Goal: Transaction & Acquisition: Subscribe to service/newsletter

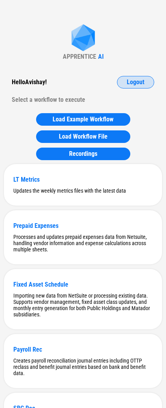
click at [148, 82] on button "Logout" at bounding box center [135, 82] width 37 height 13
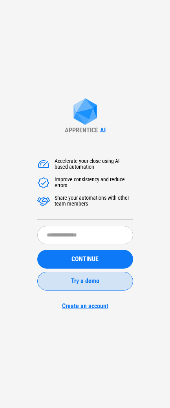
click at [85, 285] on button "Try a demo" at bounding box center [85, 281] width 96 height 19
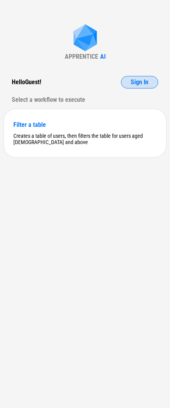
click at [153, 82] on button "Sign In" at bounding box center [139, 82] width 37 height 13
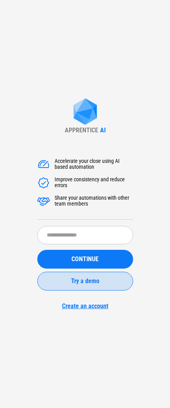
click at [90, 283] on span "Try a demo" at bounding box center [85, 281] width 28 height 6
click at [95, 287] on button "Try a demo" at bounding box center [85, 281] width 96 height 19
click at [97, 285] on button "Try a demo" at bounding box center [85, 281] width 96 height 19
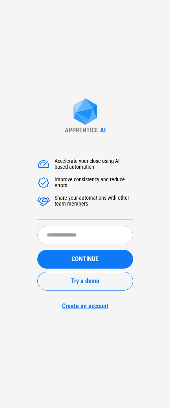
click at [29, 222] on div "APPRENTICE AI Accelerate your close using AI based automation Improve consisten…" at bounding box center [85, 204] width 170 height 408
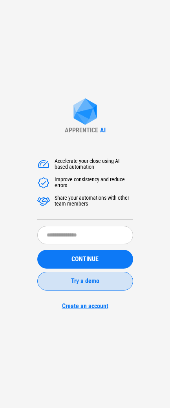
click at [75, 279] on span "Try a demo" at bounding box center [85, 281] width 28 height 6
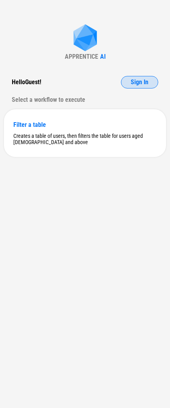
click at [133, 84] on span "Sign In" at bounding box center [139, 82] width 18 height 6
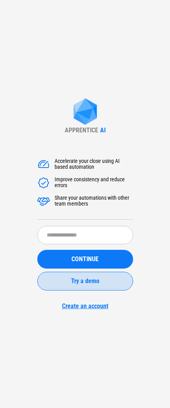
click at [83, 280] on span "Try a demo" at bounding box center [85, 281] width 28 height 6
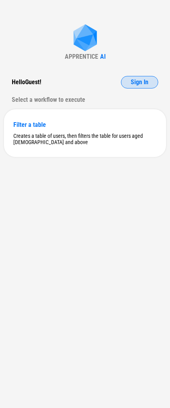
click at [145, 79] on span "Sign In" at bounding box center [139, 82] width 18 height 6
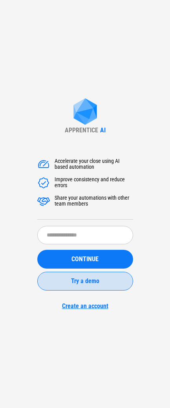
click at [76, 278] on span "Try a demo" at bounding box center [85, 281] width 28 height 6
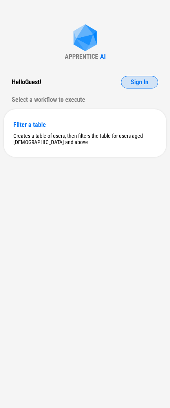
click at [134, 82] on span "Sign In" at bounding box center [139, 82] width 18 height 6
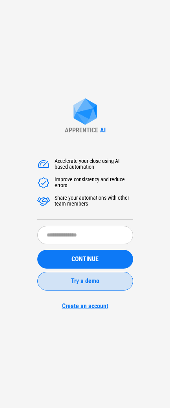
click at [96, 283] on span "Try a demo" at bounding box center [85, 281] width 28 height 6
